Goal: Communication & Community: Participate in discussion

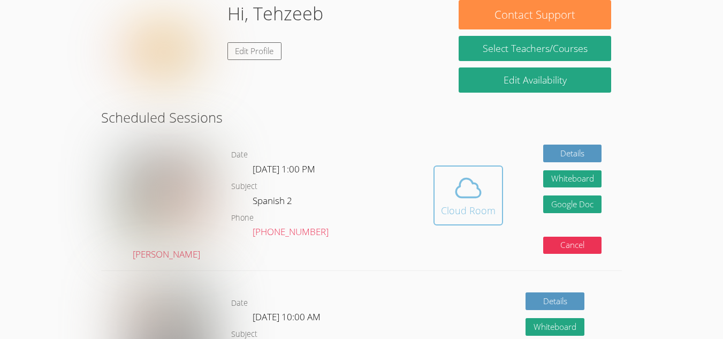
scroll to position [174, 0]
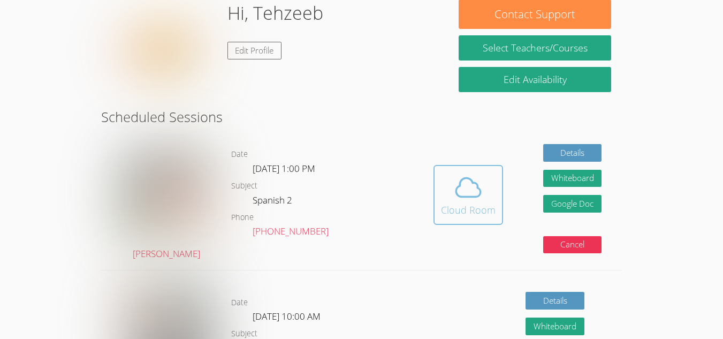
click at [482, 198] on icon at bounding box center [468, 187] width 30 height 30
click at [469, 165] on button "Cloud Room" at bounding box center [469, 195] width 70 height 60
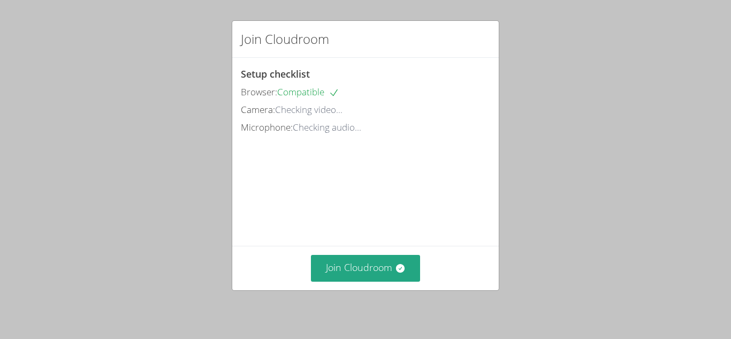
scroll to position [22, 0]
click at [362, 267] on button "Join Cloudroom" at bounding box center [366, 268] width 110 height 26
click at [373, 185] on video at bounding box center [321, 184] width 161 height 80
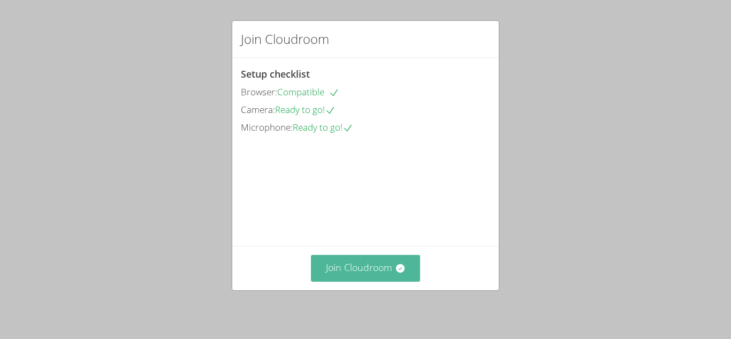
click at [369, 267] on button "Join Cloudroom" at bounding box center [366, 268] width 110 height 26
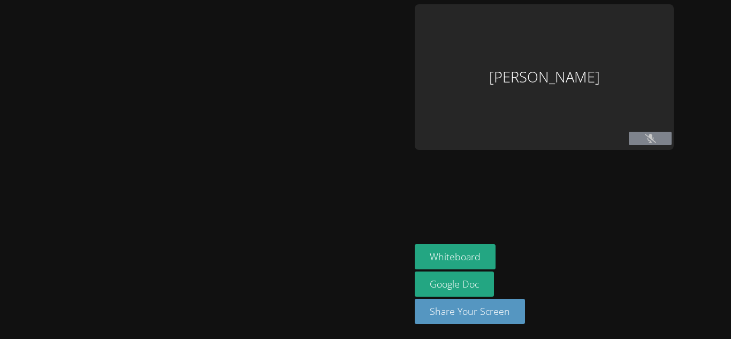
click at [453, 230] on aside "Tehzeeb Khan Whiteboard Google Doc Share Your Screen" at bounding box center [545, 169] width 268 height 339
click at [596, 115] on div "Tehzeeb Khan" at bounding box center [544, 77] width 259 height 146
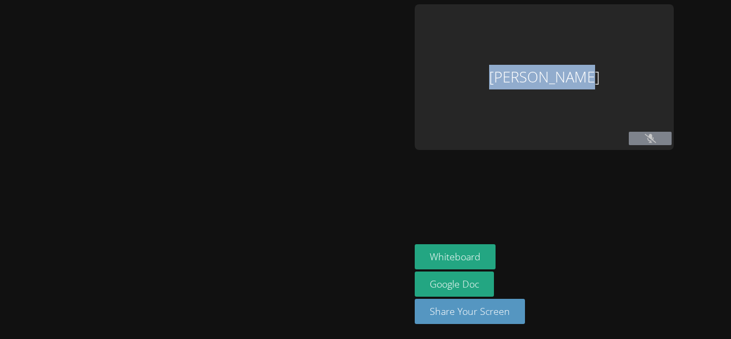
click at [552, 111] on div "Tehzeeb Khan" at bounding box center [544, 77] width 259 height 146
click at [624, 98] on div "Tehzeeb Khan" at bounding box center [544, 77] width 259 height 146
click at [658, 173] on aside "Tehzeeb Khan Whiteboard Google Doc Share Your Screen" at bounding box center [545, 169] width 268 height 339
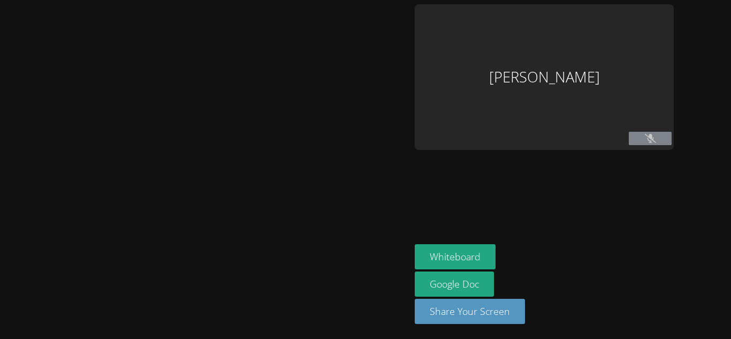
click at [641, 166] on aside "Tehzeeb Khan Whiteboard Google Doc Share Your Screen" at bounding box center [545, 169] width 268 height 339
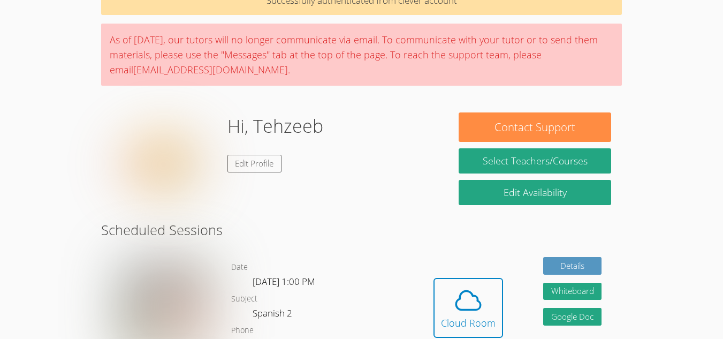
scroll to position [130, 0]
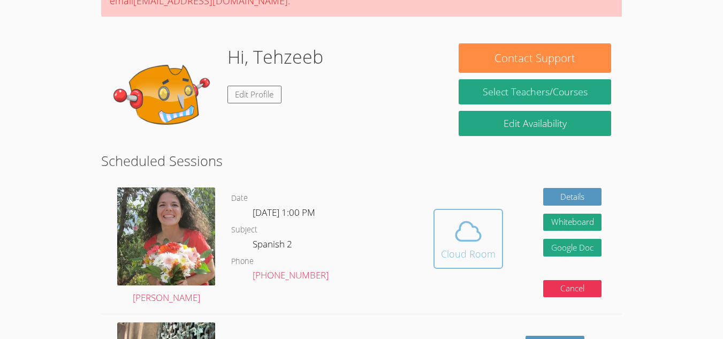
click at [447, 240] on span at bounding box center [468, 231] width 55 height 30
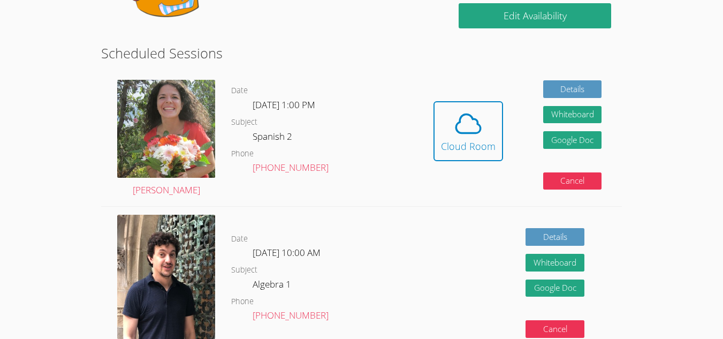
scroll to position [237, 0]
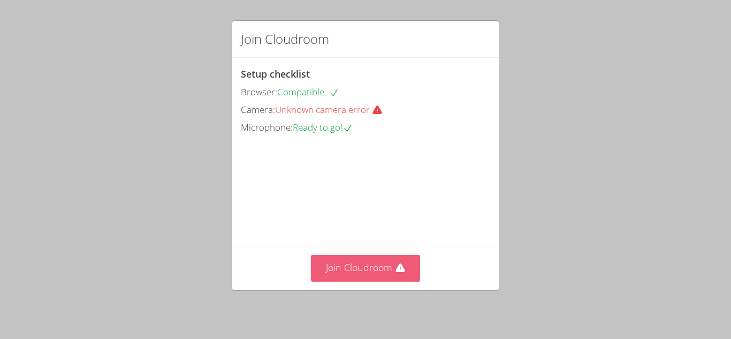
click at [370, 268] on button "Join Cloudroom" at bounding box center [366, 268] width 110 height 26
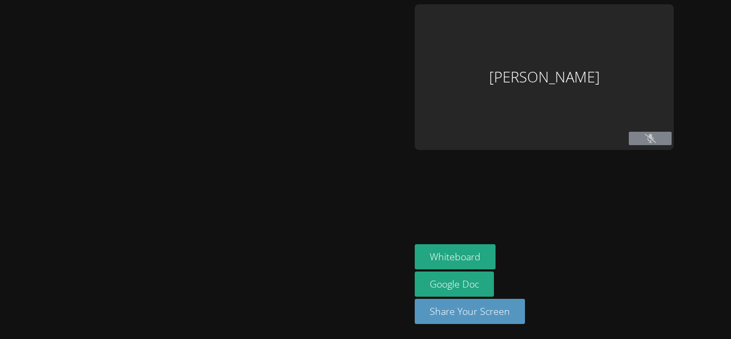
click at [655, 142] on icon at bounding box center [650, 138] width 11 height 9
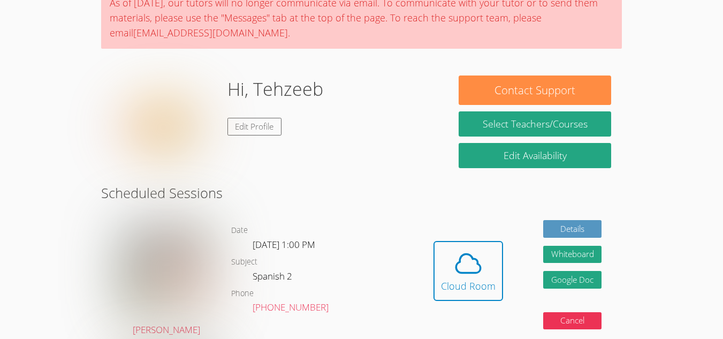
scroll to position [107, 0]
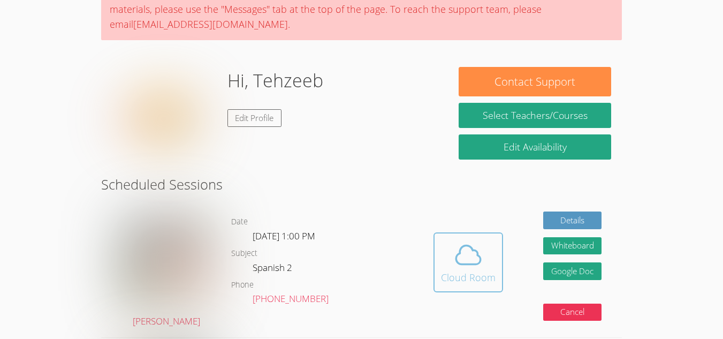
click at [474, 259] on icon at bounding box center [468, 255] width 30 height 30
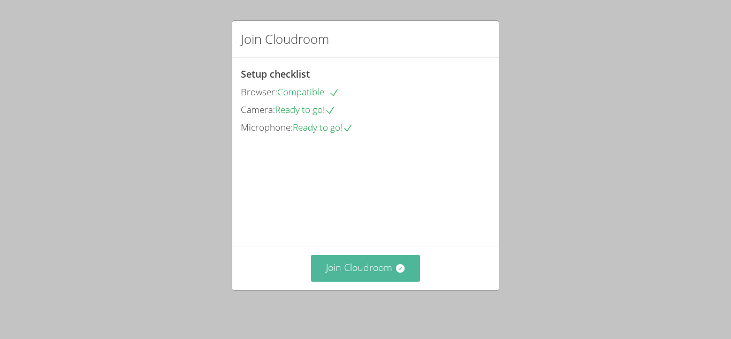
click at [373, 265] on button "Join Cloudroom" at bounding box center [366, 268] width 110 height 26
